Goal: Download file/media

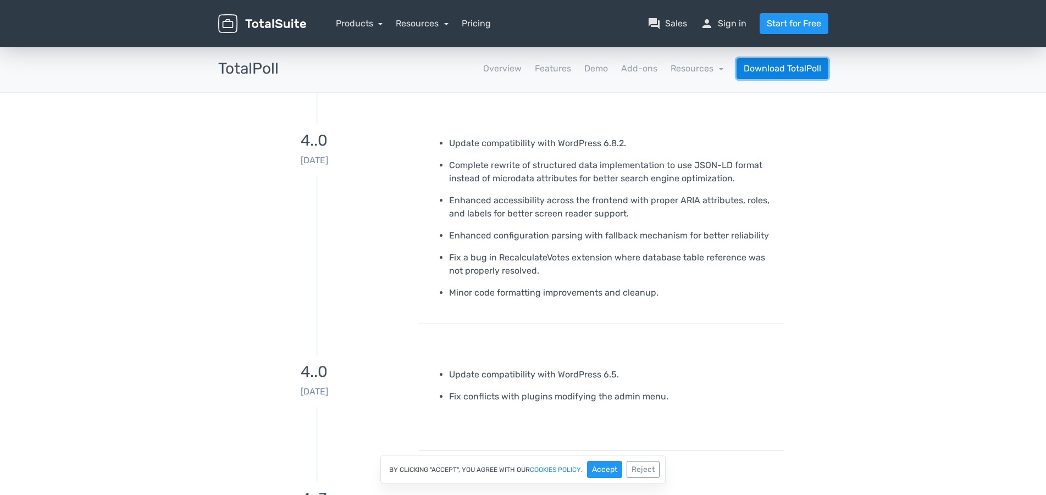
click at [797, 69] on link "Download TotalPoll" at bounding box center [782, 68] width 92 height 21
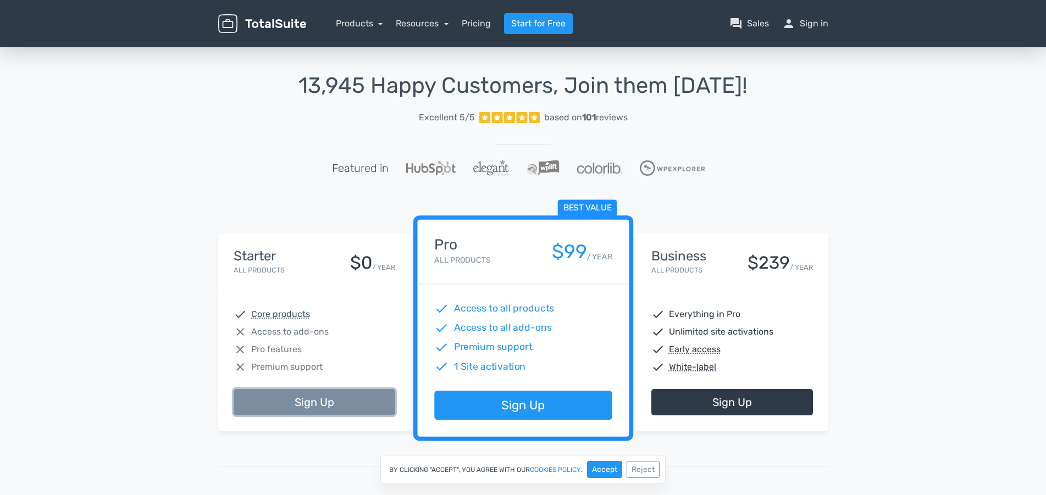
click at [293, 407] on link "Sign Up" at bounding box center [315, 402] width 162 height 26
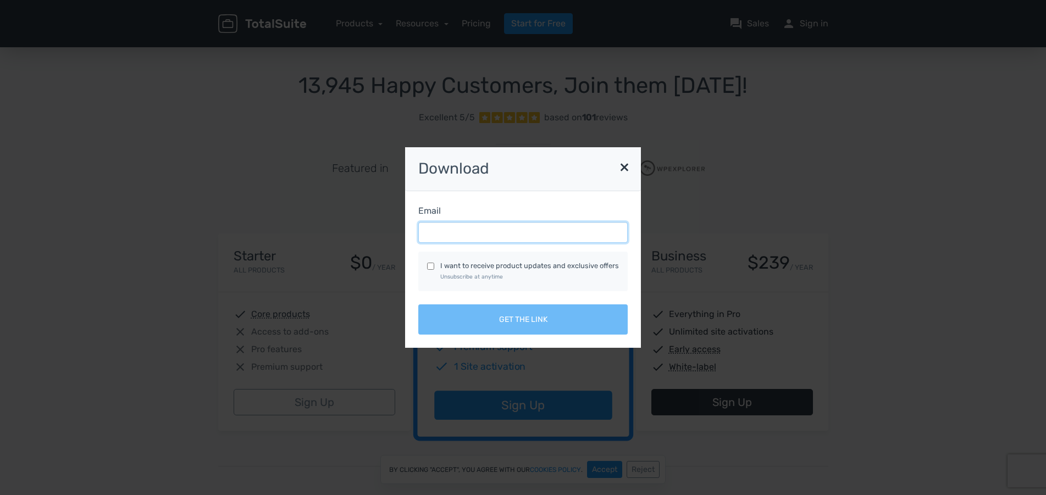
click at [474, 234] on input "Email" at bounding box center [522, 232] width 209 height 21
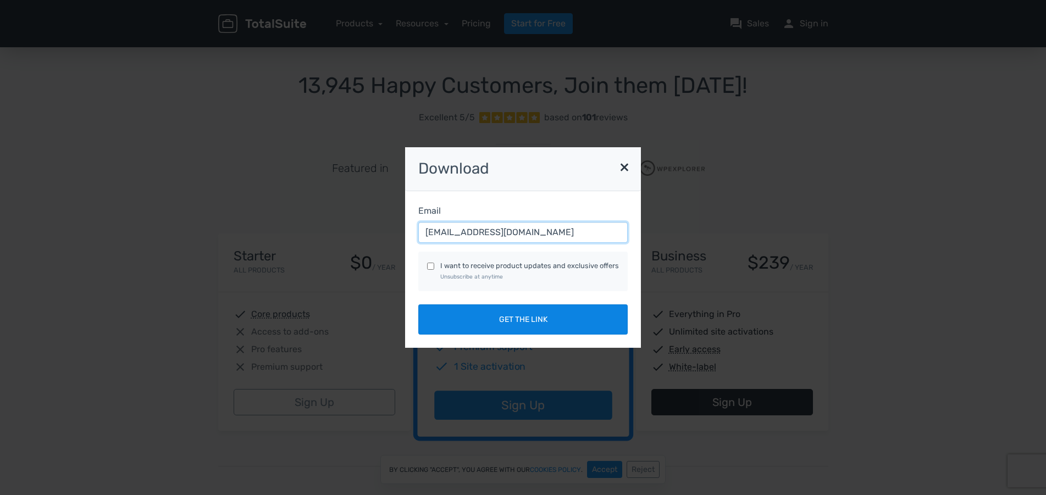
type input "tihi.bilas@gmail.com"
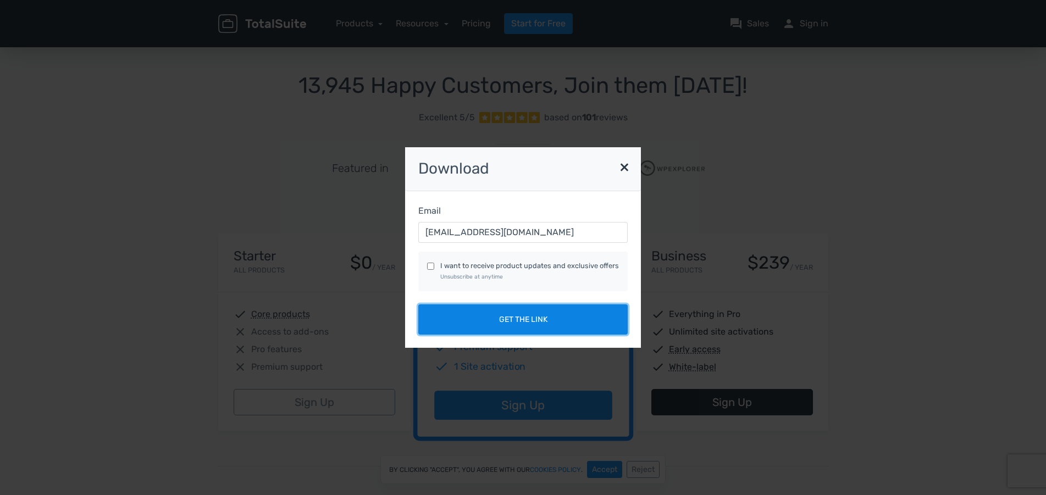
click at [480, 319] on button "Get the link" at bounding box center [522, 319] width 209 height 30
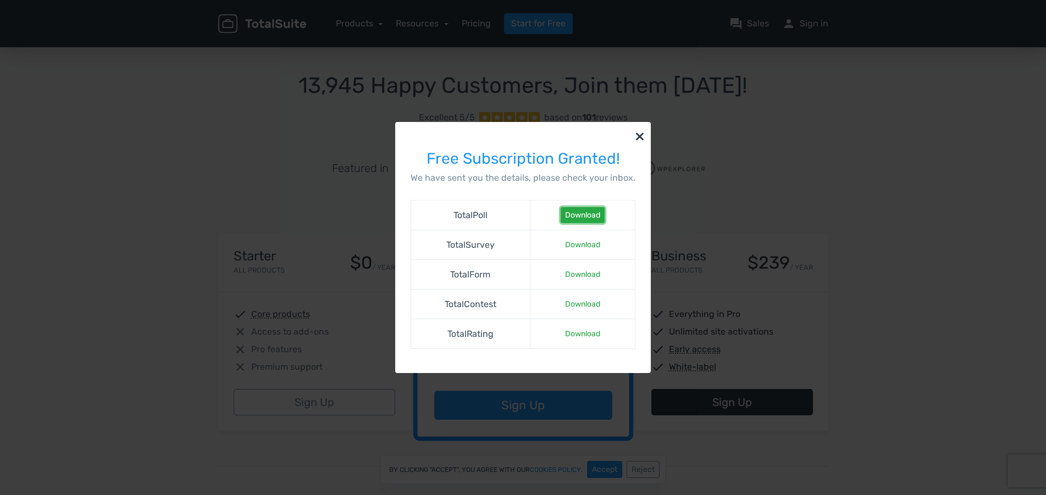
click at [572, 216] on link "Download" at bounding box center [583, 215] width 44 height 16
click at [859, 144] on div "× Free Subscription Granted! We have sent you the details, please check your in…" at bounding box center [523, 247] width 1046 height 495
click at [246, 103] on div "× Free Subscription Granted! We have sent you the details, please check your in…" at bounding box center [523, 247] width 627 height 495
click at [640, 135] on button "×" at bounding box center [640, 135] width 22 height 27
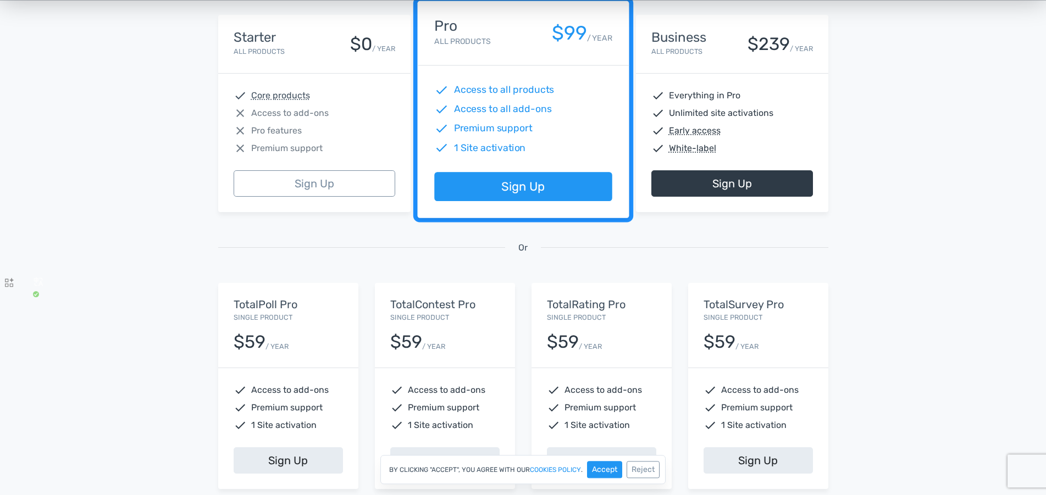
scroll to position [336, 0]
